Goal: Information Seeking & Learning: Learn about a topic

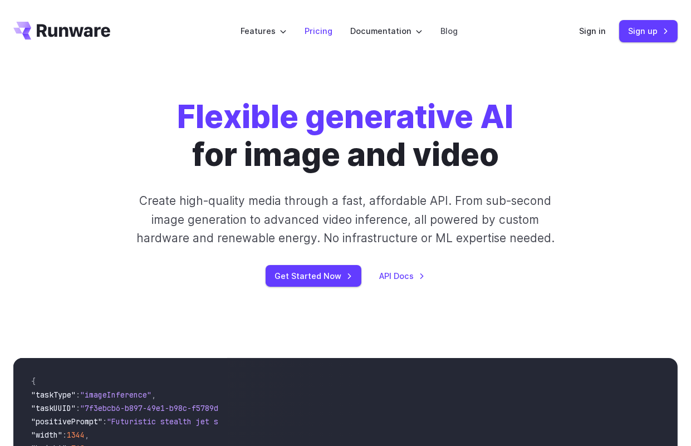
click at [311, 31] on link "Pricing" at bounding box center [318, 30] width 28 height 13
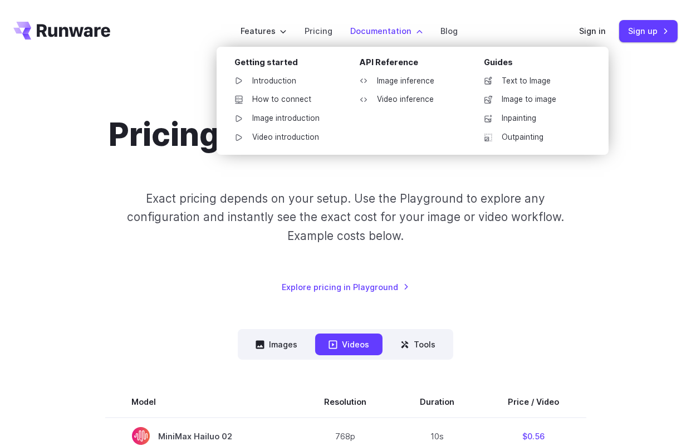
click at [390, 30] on label "Documentation" at bounding box center [386, 30] width 72 height 13
click at [279, 82] on link "Introduction" at bounding box center [283, 81] width 116 height 17
click at [284, 96] on link "How to connect" at bounding box center [283, 99] width 116 height 17
click at [287, 117] on link "Image introduction" at bounding box center [283, 118] width 116 height 17
click at [288, 139] on link "Video introduction" at bounding box center [283, 137] width 116 height 17
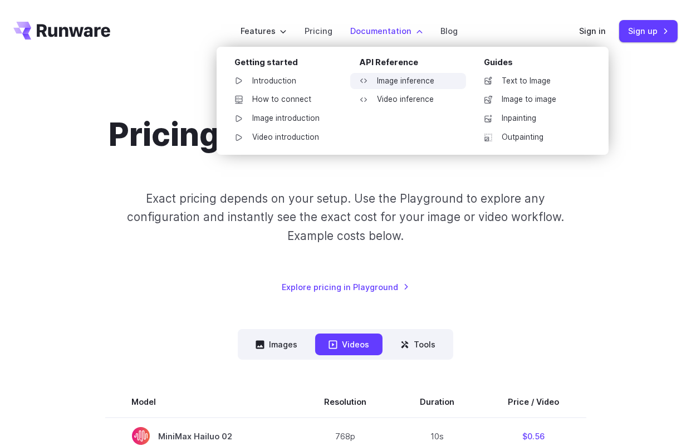
click at [414, 81] on link "Image inference" at bounding box center [408, 81] width 116 height 17
click at [414, 92] on link "Video inference" at bounding box center [408, 99] width 116 height 17
click at [508, 75] on link "Text to Image" at bounding box center [533, 81] width 116 height 17
click at [517, 100] on link "Image to image" at bounding box center [533, 99] width 116 height 17
click at [521, 124] on link "Inpainting" at bounding box center [533, 118] width 116 height 17
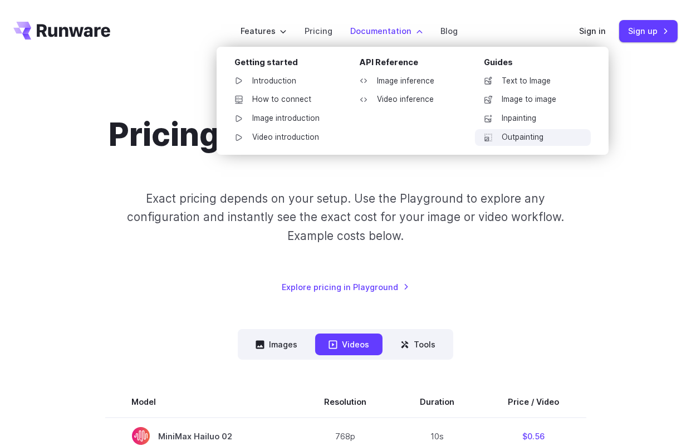
click at [521, 135] on link "Outpainting" at bounding box center [533, 137] width 116 height 17
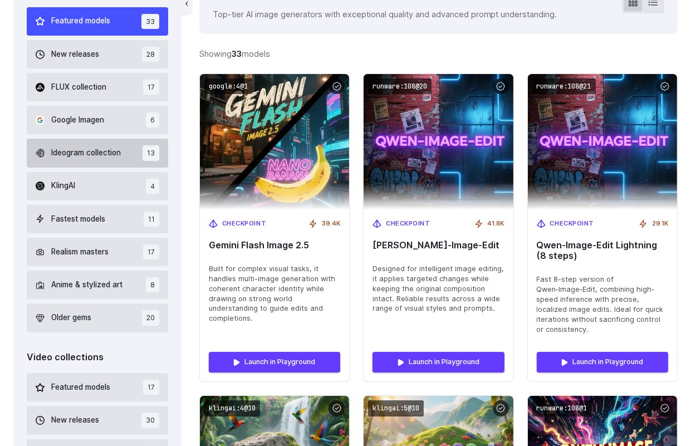
scroll to position [599, 0]
